Goal: Find specific page/section: Find specific page/section

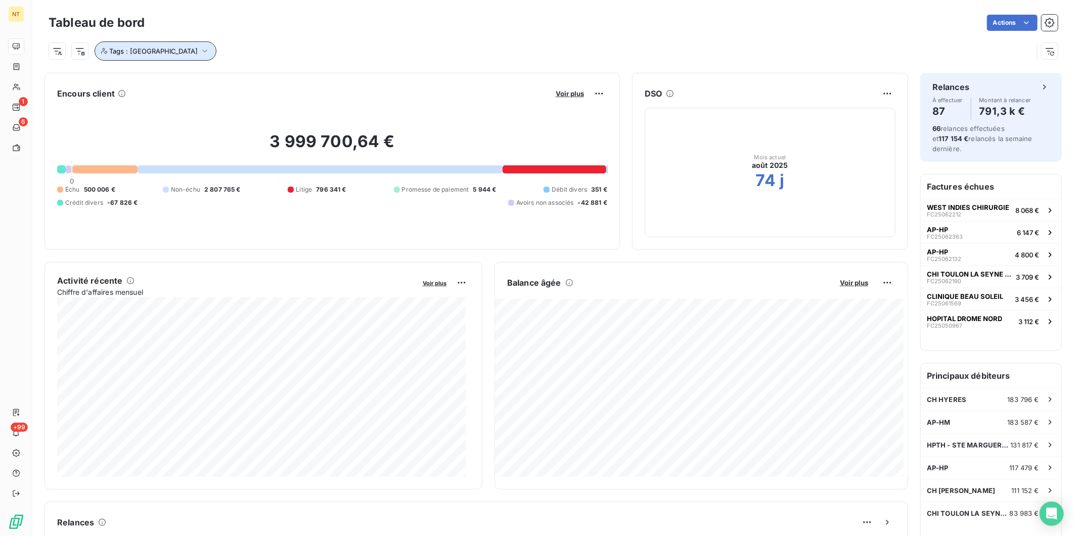
click at [149, 56] on button "Tags : [GEOGRAPHIC_DATA]" at bounding box center [156, 50] width 122 height 19
click at [221, 77] on icon at bounding box center [217, 80] width 6 height 6
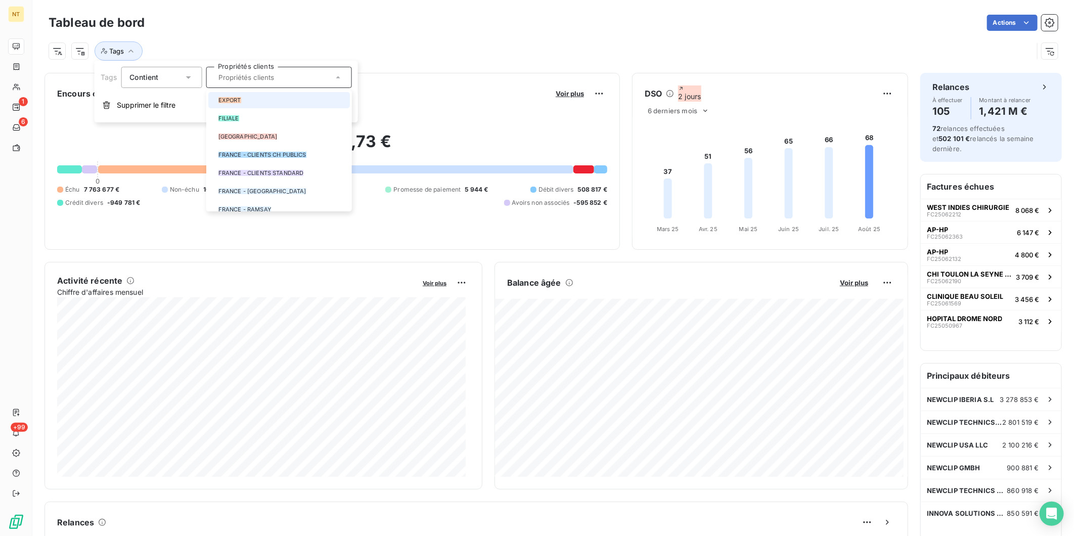
click at [214, 100] on div at bounding box center [214, 100] width 0 height 0
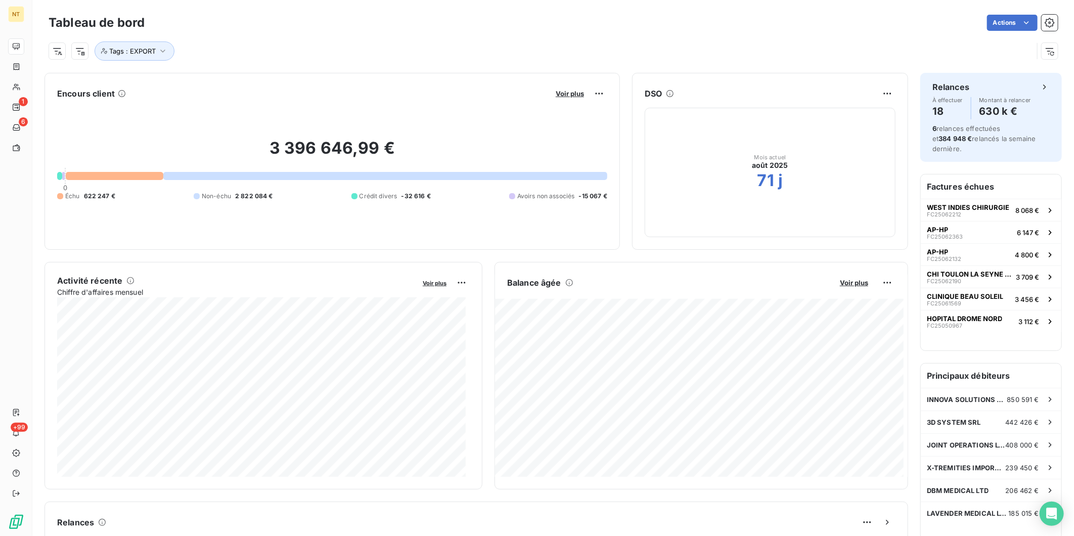
click at [447, 26] on div "Actions" at bounding box center [607, 23] width 901 height 16
click at [573, 90] on span "Voir plus" at bounding box center [570, 94] width 28 height 8
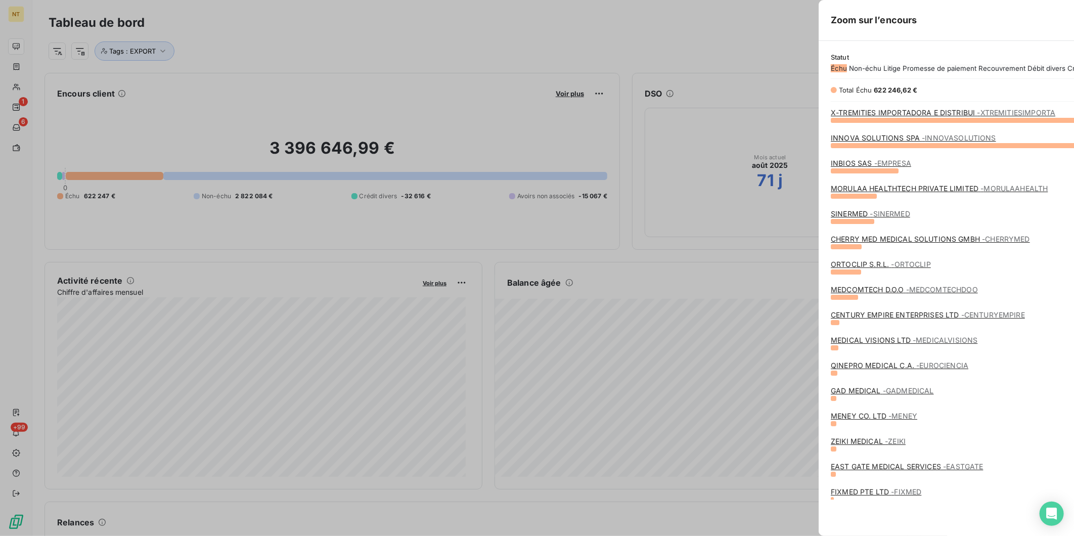
scroll to position [383, 380]
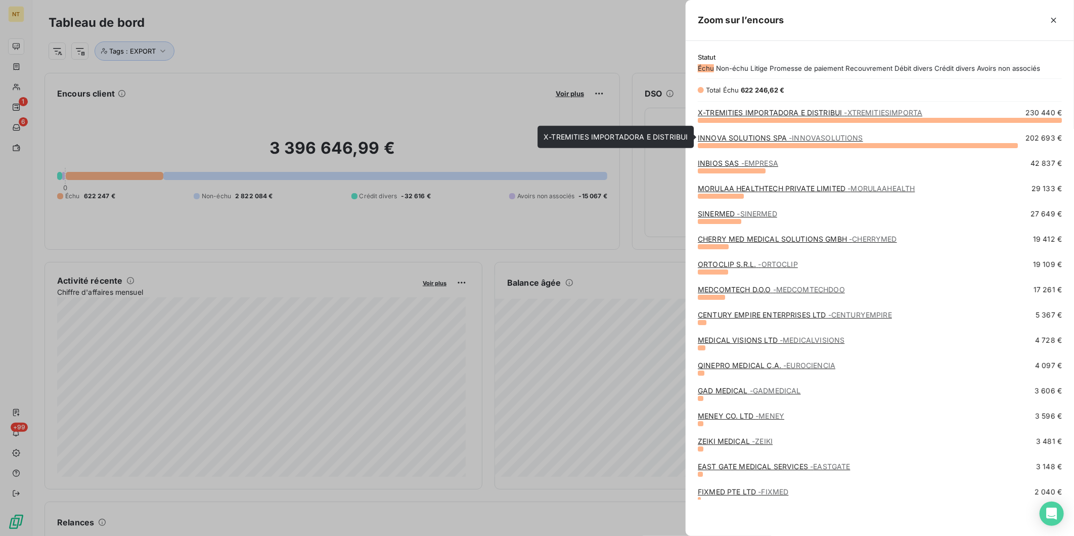
click at [747, 117] on link "X-TREMITIES IMPORTADORA E DISTRIBUI - XTREMITIESIMPORTA" at bounding box center [810, 112] width 225 height 9
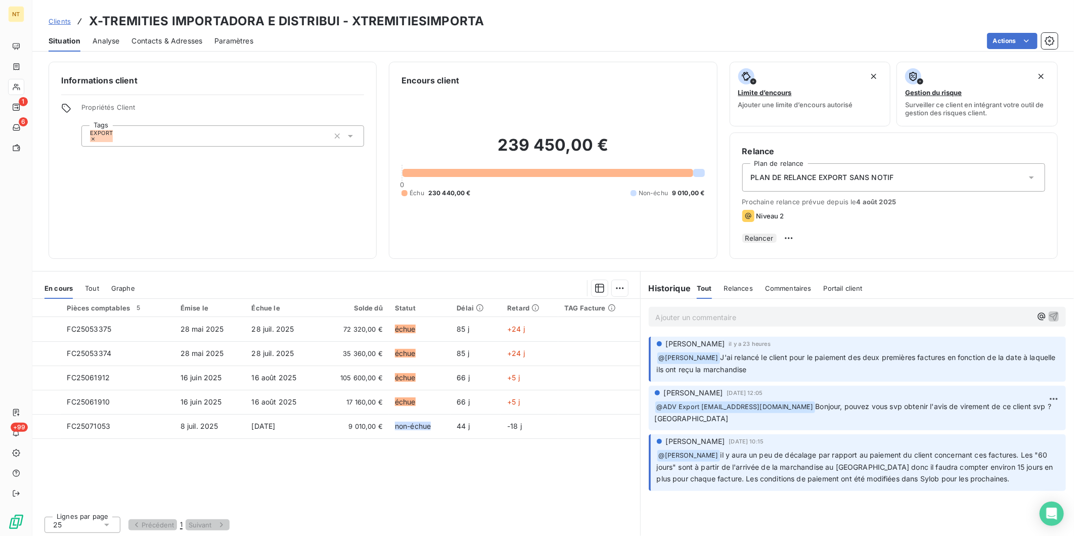
click at [60, 21] on span "Clients" at bounding box center [60, 21] width 22 height 8
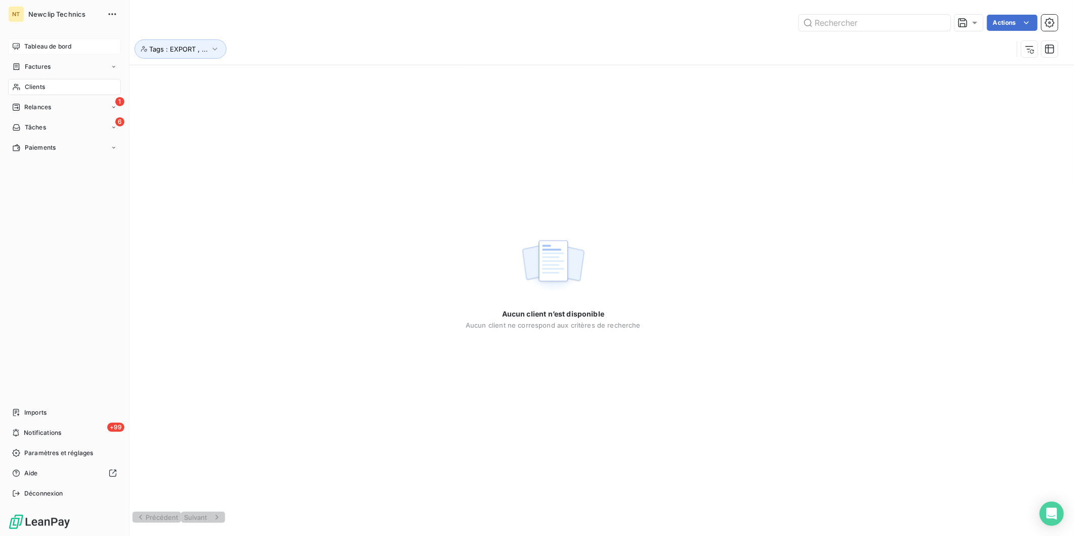
click at [31, 48] on span "Tableau de bord" at bounding box center [47, 46] width 47 height 9
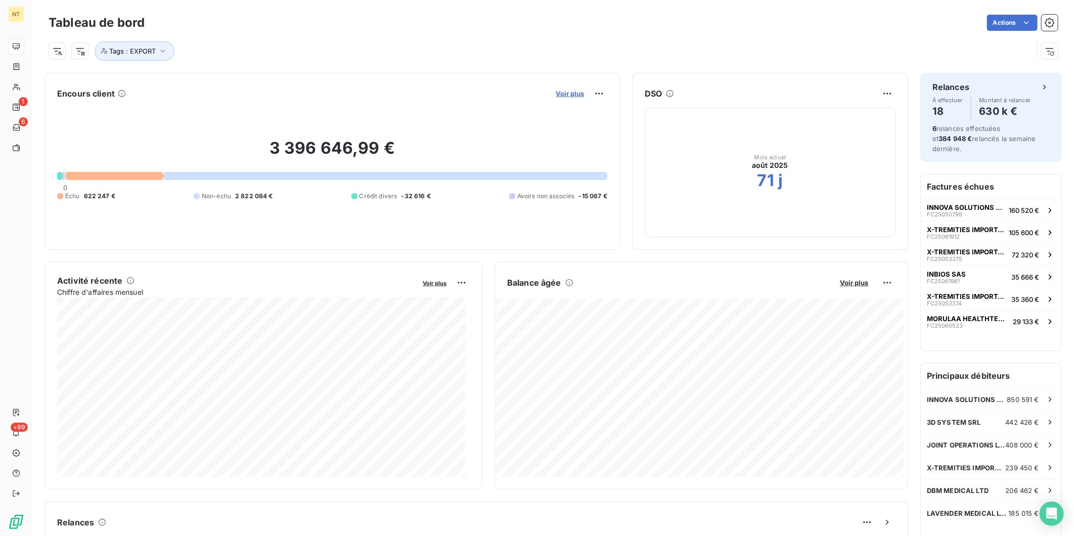
click at [566, 94] on span "Voir plus" at bounding box center [570, 94] width 28 height 8
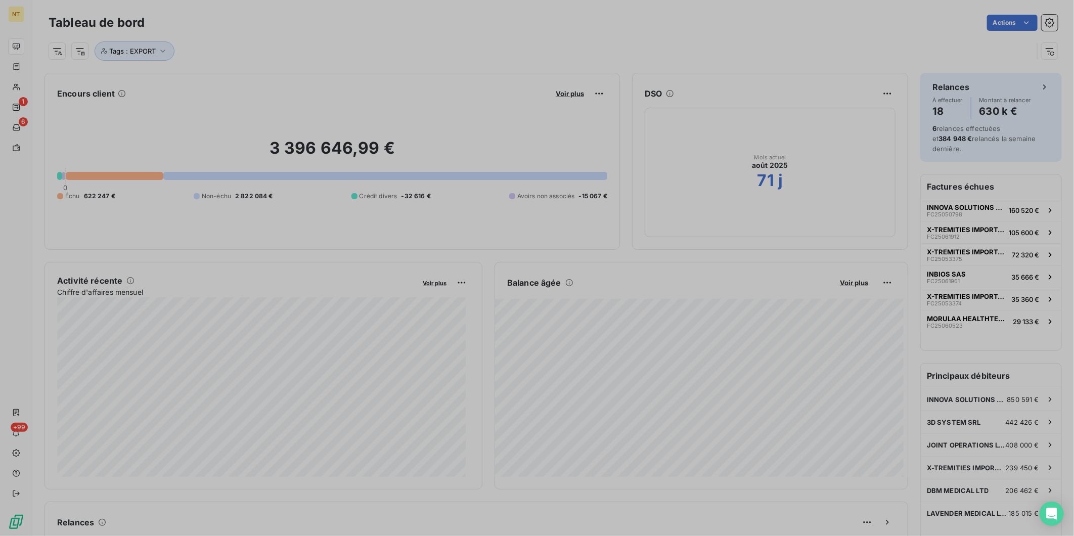
scroll to position [528, 380]
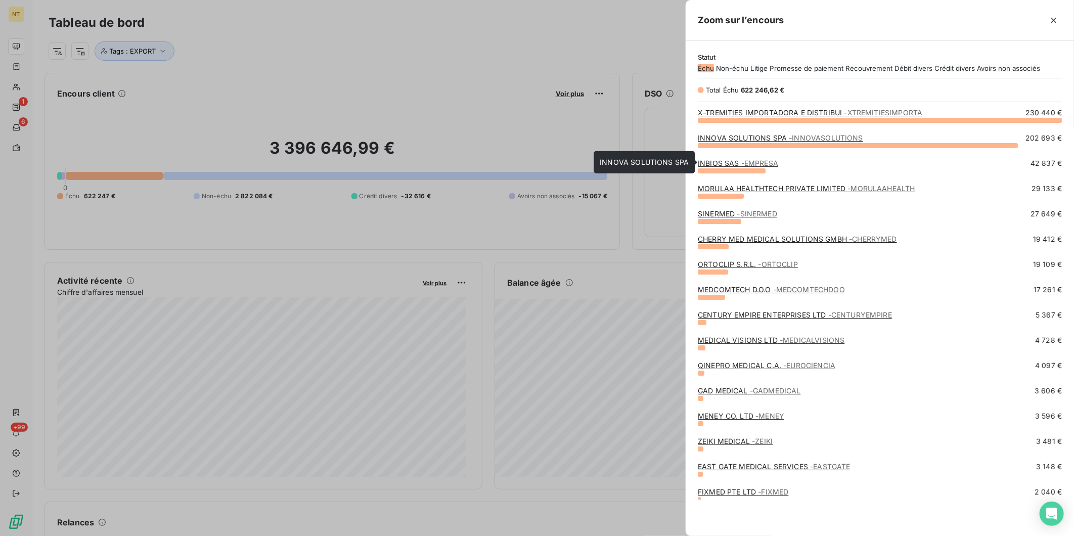
click at [749, 142] on link "INNOVA SOLUTIONS SPA - INNOVASOLUTIONS" at bounding box center [780, 138] width 165 height 9
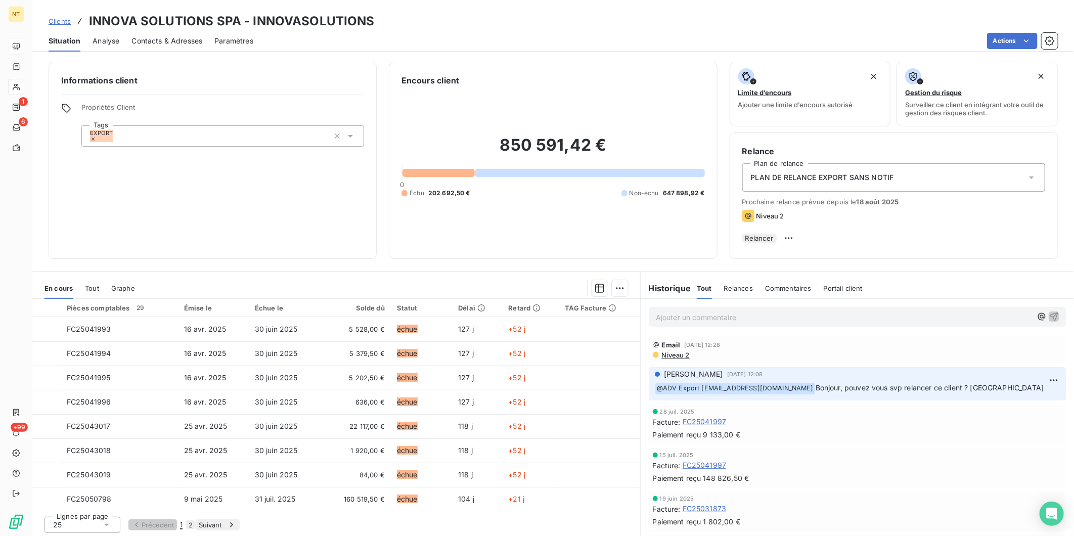
click at [685, 359] on span "Niveau 2" at bounding box center [675, 355] width 29 height 8
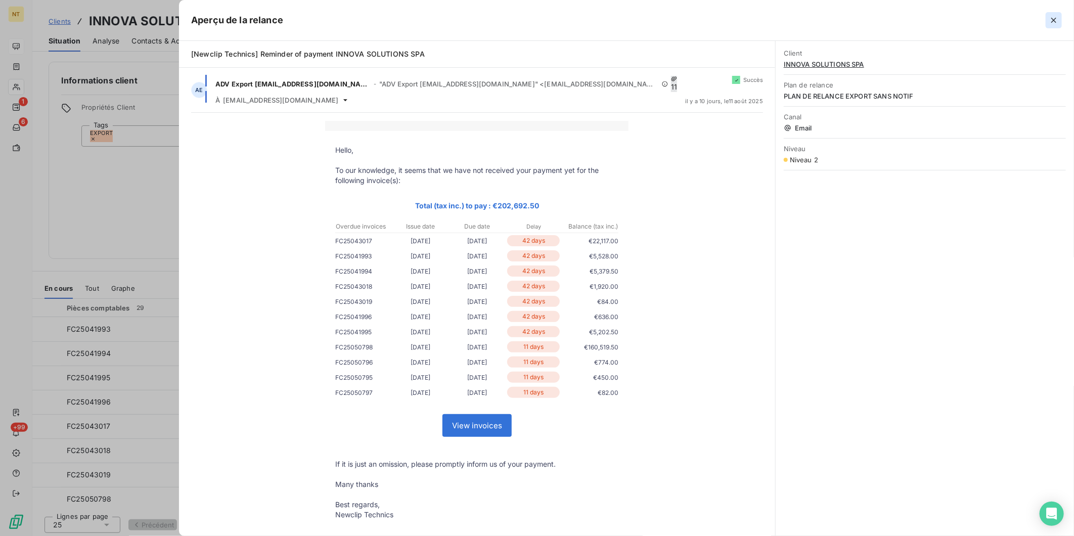
click at [1053, 19] on icon "button" at bounding box center [1054, 20] width 10 height 10
